Goal: Navigation & Orientation: Find specific page/section

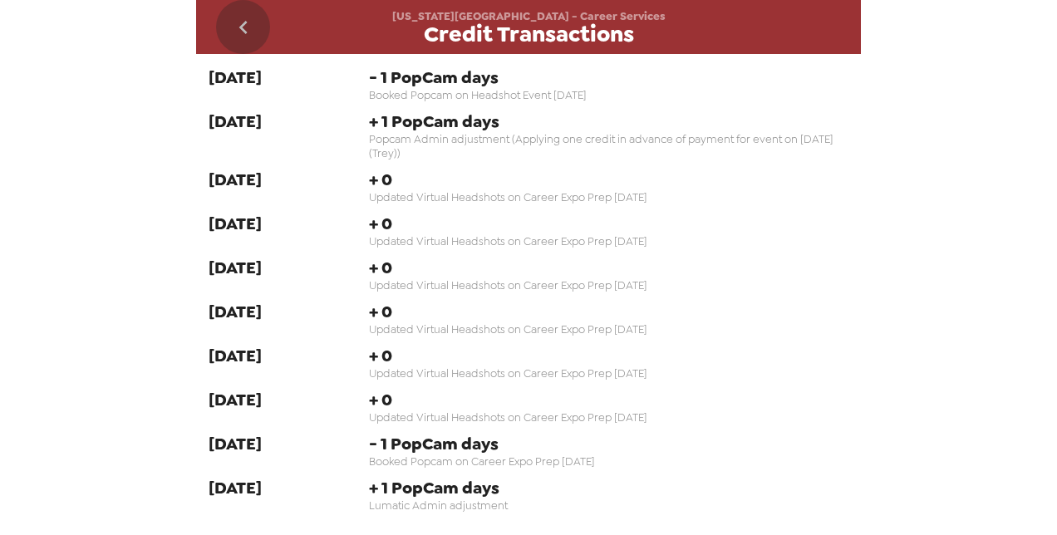
click at [244, 19] on icon "go back" at bounding box center [243, 27] width 27 height 27
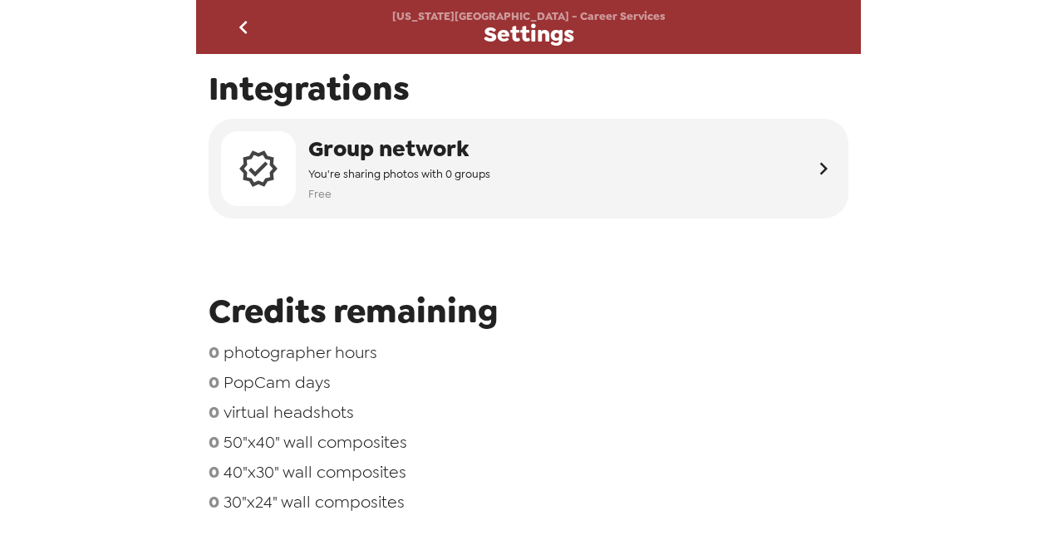
click at [243, 22] on icon "go back" at bounding box center [242, 27] width 8 height 13
